Goal: Share content

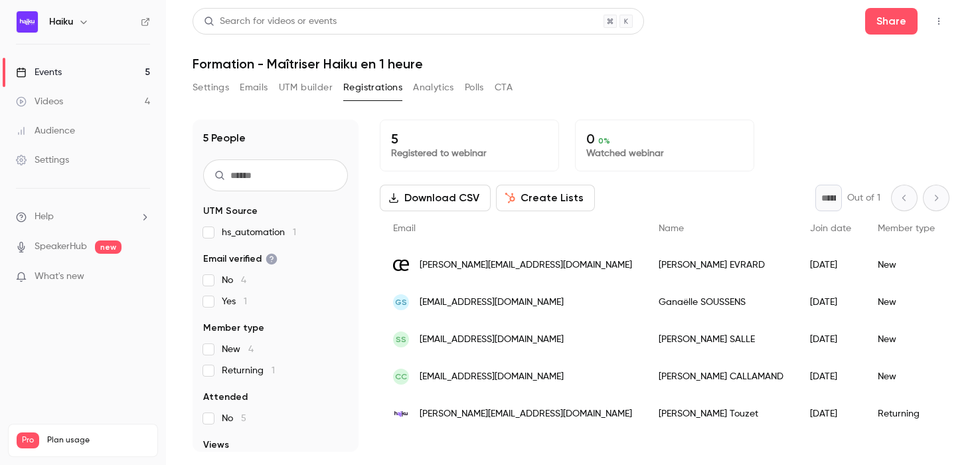
click at [59, 70] on div "Events" at bounding box center [39, 72] width 46 height 13
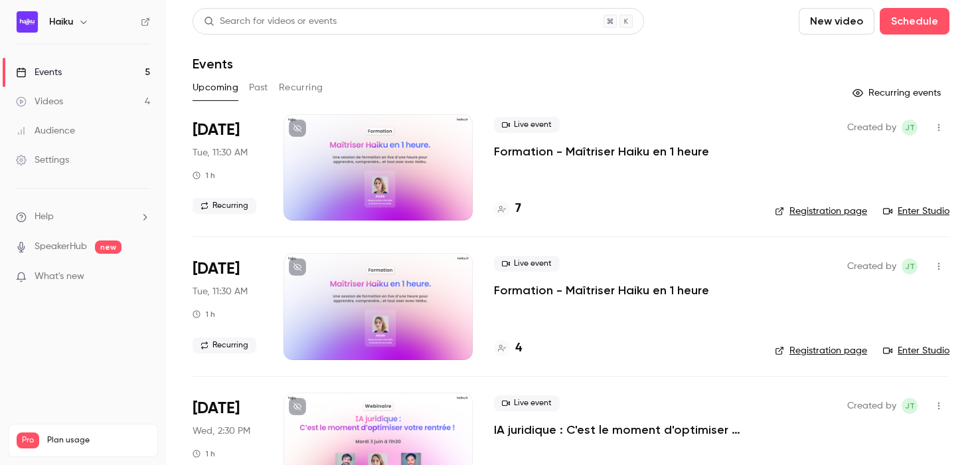
click at [519, 210] on h4 "7" at bounding box center [518, 209] width 6 height 18
click at [938, 130] on icon "button" at bounding box center [938, 127] width 1 height 7
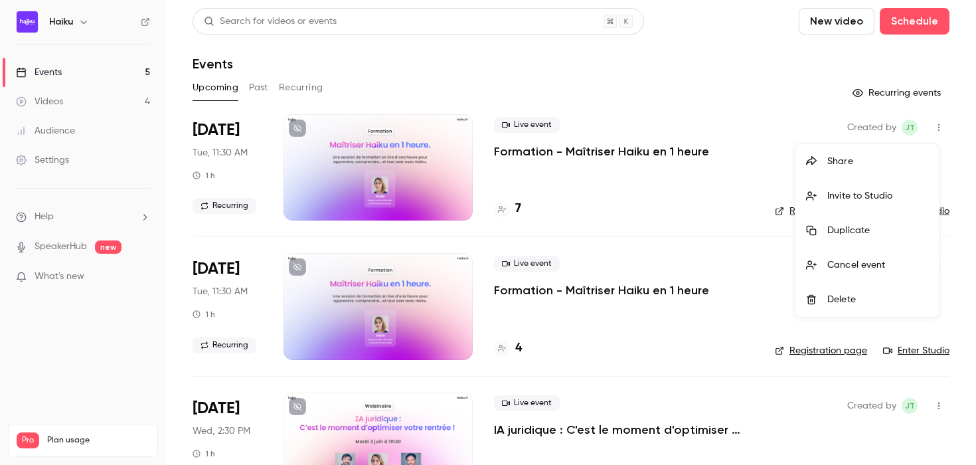
click at [863, 165] on div "Share" at bounding box center [877, 161] width 101 height 13
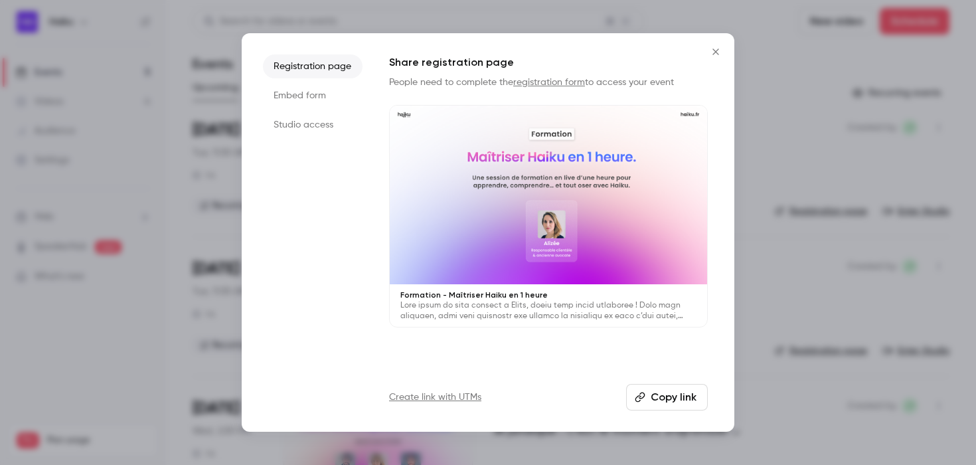
click at [665, 397] on button "Copy link" at bounding box center [667, 397] width 82 height 27
click at [716, 49] on icon "Close" at bounding box center [716, 51] width 16 height 11
